Goal: Transaction & Acquisition: Book appointment/travel/reservation

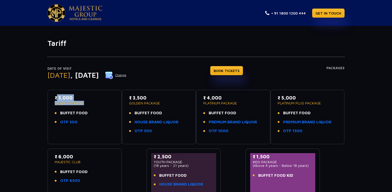
drag, startPoint x: 87, startPoint y: 113, endPoint x: 43, endPoint y: 99, distance: 46.3
click at [43, 99] on div "Date of Visit [DATE] Change BOOK TICKETS Packages ₹ 3,000 SILVER PACKAGE BUFFET…" at bounding box center [196, 123] width 392 height 150
click at [98, 93] on div "₹ 3,000 SILVER PACKAGE BUFFET FOOD OTP 500" at bounding box center [84, 117] width 74 height 55
click at [165, 76] on div "Date of Visit [DATE] Change BOOK TICKETS Packages" at bounding box center [195, 78] width 297 height 24
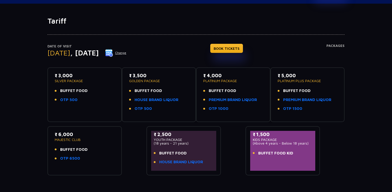
scroll to position [23, 0]
click at [70, 75] on p "₹ 3,000" at bounding box center [85, 75] width 60 height 7
click at [81, 76] on p "₹ 3,000" at bounding box center [85, 75] width 60 height 7
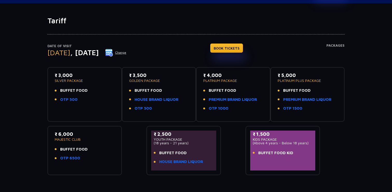
drag, startPoint x: 83, startPoint y: 78, endPoint x: 47, endPoint y: 72, distance: 35.8
click at [47, 72] on div "₹ 3,000 SILVER PACKAGE BUFFET FOOD OTP 500" at bounding box center [84, 94] width 74 height 55
click at [82, 76] on p "₹ 3,000" at bounding box center [85, 75] width 60 height 7
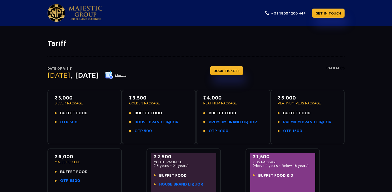
click at [87, 13] on img at bounding box center [86, 13] width 34 height 15
click at [306, 13] on div "+ 91 1800 1200 444 GET IN TOUCH" at bounding box center [304, 13] width 79 height 18
copy link "+ 91 1800 1200 444"
click at [302, 30] on div "Tariff Date of Visit [DATE] Change BOOK TICKETS Packages ₹ 3,000 SILVER PACKAGE…" at bounding box center [196, 123] width 392 height 195
click at [94, 13] on img at bounding box center [86, 13] width 34 height 15
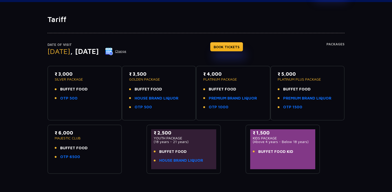
scroll to position [29, 0]
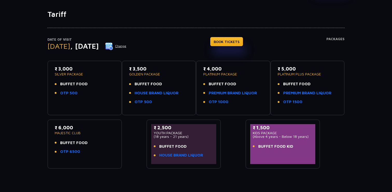
click at [127, 46] on button "Change" at bounding box center [116, 46] width 22 height 8
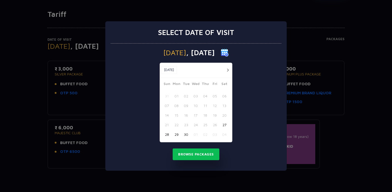
click at [300, 39] on div "Select date of visit Saturday , 25 Oct 2025 Sep, 2025 Sep, 2025 Sun Mon Tue Wed…" at bounding box center [196, 96] width 392 height 192
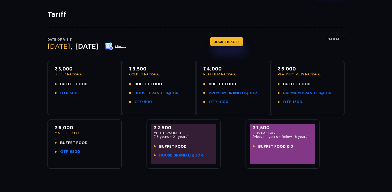
click at [127, 45] on button "Change" at bounding box center [116, 46] width 22 height 8
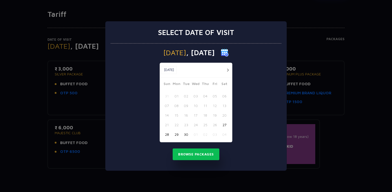
click at [228, 69] on button "button" at bounding box center [228, 70] width 6 height 6
click at [168, 135] on button "26" at bounding box center [167, 135] width 10 height 10
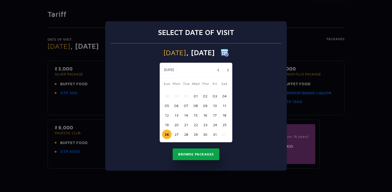
click at [192, 155] on button "Browse Packages" at bounding box center [196, 155] width 47 height 12
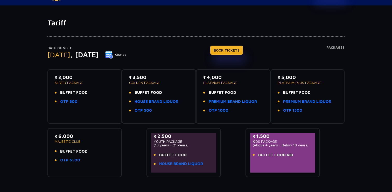
scroll to position [21, 0]
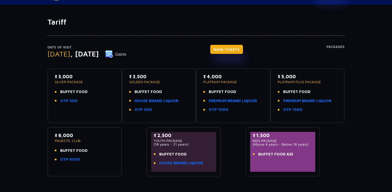
click at [241, 46] on link "BOOK TICKETS" at bounding box center [226, 49] width 33 height 9
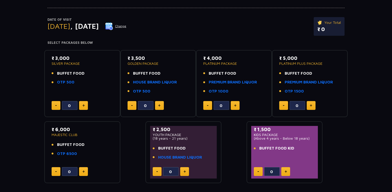
scroll to position [49, 0]
click at [158, 105] on button at bounding box center [159, 105] width 9 height 9
click at [161, 106] on button at bounding box center [159, 105] width 9 height 9
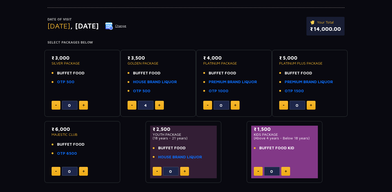
click at [161, 106] on button at bounding box center [159, 105] width 9 height 9
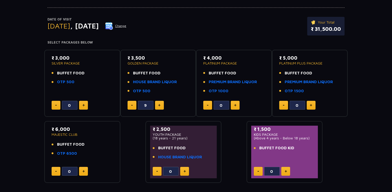
click at [161, 106] on button at bounding box center [159, 105] width 9 height 9
type input "10"
click at [159, 81] on link "HOUSE BRAND LIQUOR" at bounding box center [155, 82] width 44 height 6
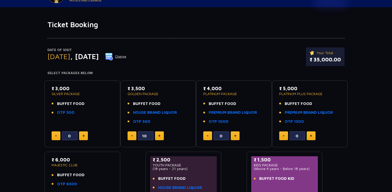
scroll to position [16, 0]
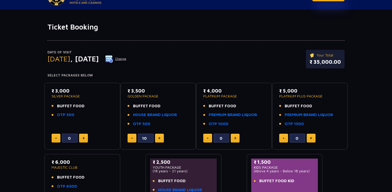
click at [313, 63] on p "₹ 35,000.00" at bounding box center [325, 62] width 31 height 8
click at [195, 60] on div "Date of Visit Sunday , 26 Oct 2025 Change Your Total ₹ 35,000.00" at bounding box center [195, 62] width 297 height 24
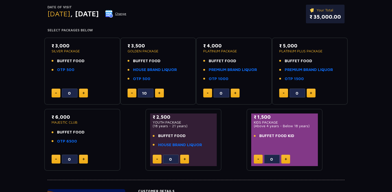
scroll to position [63, 0]
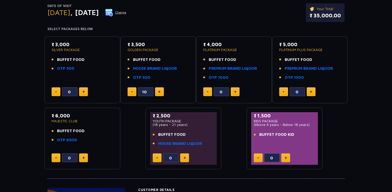
click at [185, 159] on img at bounding box center [185, 158] width 2 height 3
click at [185, 158] on img at bounding box center [185, 158] width 2 height 3
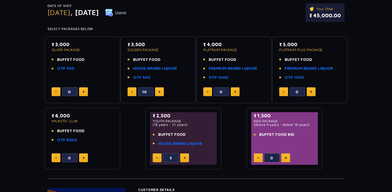
click at [185, 158] on img at bounding box center [185, 158] width 2 height 3
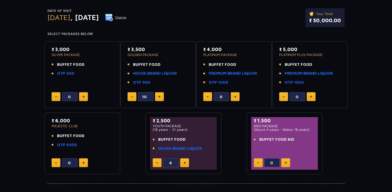
scroll to position [59, 0]
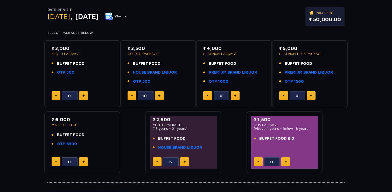
click at [352, 87] on div "Date of Visit Sunday , 26 Oct 2025 Change Your Total ₹ 50,000.00 Select Package…" at bounding box center [196, 81] width 392 height 185
drag, startPoint x: 155, startPoint y: 129, endPoint x: 188, endPoint y: 131, distance: 33.5
click at [188, 131] on div "₹ 2,500 YOUTH PACKAGE (18 years - 21 years) BUFFET FOOD HOUSE BRAND LIQUOR" at bounding box center [183, 134] width 61 height 37
click at [188, 129] on p "(18 years - 21 years)" at bounding box center [183, 129] width 61 height 4
click at [156, 163] on button at bounding box center [157, 161] width 9 height 9
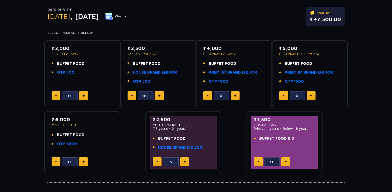
click at [156, 163] on button at bounding box center [157, 161] width 9 height 9
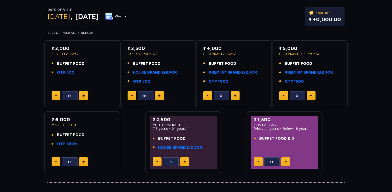
type input "0"
click at [156, 163] on button at bounding box center [157, 161] width 9 height 9
click at [286, 161] on img at bounding box center [286, 162] width 2 height 3
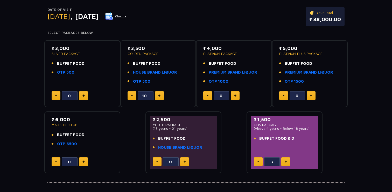
click at [286, 161] on img at bounding box center [286, 162] width 2 height 3
type input "6"
click at [370, 80] on div "Date of Visit Sunday , 26 Oct 2025 Change Your Total ₹ 44,000.00 Select Package…" at bounding box center [196, 81] width 392 height 185
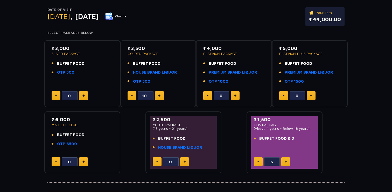
click at [316, 18] on p "₹ 44,000.00" at bounding box center [325, 20] width 32 height 8
click at [316, 19] on p "₹ 44,000.00" at bounding box center [325, 20] width 32 height 8
click at [318, 20] on p "₹ 44,000.00" at bounding box center [325, 20] width 32 height 8
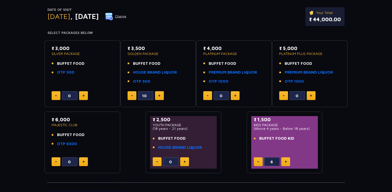
click at [271, 27] on div "Date of Visit Sunday , 26 Oct 2025 Change Your Total ₹ 44,000.00" at bounding box center [195, 19] width 297 height 24
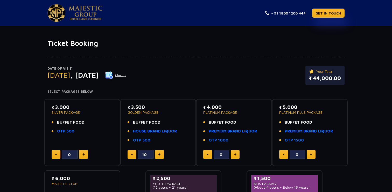
click at [72, 6] on img at bounding box center [86, 13] width 34 height 15
